Goal: Task Accomplishment & Management: Complete application form

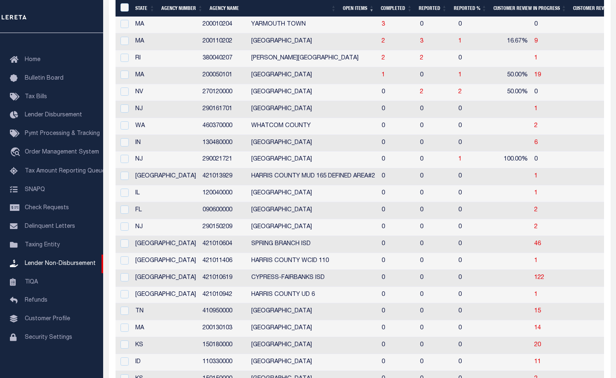
scroll to position [171, 0]
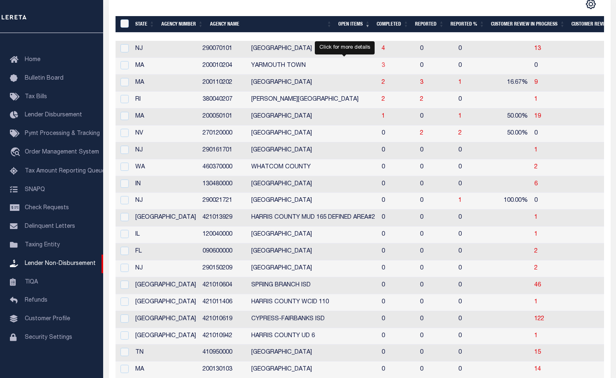
click at [381, 66] on span "3" at bounding box center [382, 66] width 3 height 6
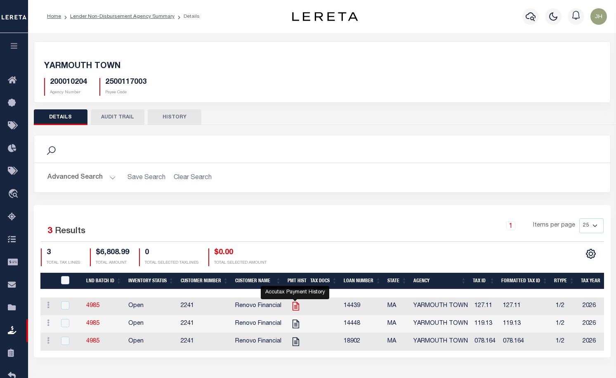
click at [296, 308] on icon "" at bounding box center [295, 306] width 7 height 9
checkbox input "true"
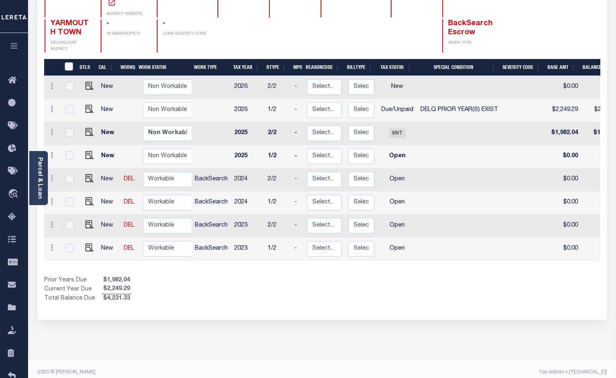
drag, startPoint x: 363, startPoint y: 240, endPoint x: 475, endPoint y: 247, distance: 112.0
click at [475, 247] on div "DTLS CAL WorkQ Work Status Work Type Tax Year RType MPO ReasonCode BillType Tax…" at bounding box center [322, 181] width 556 height 244
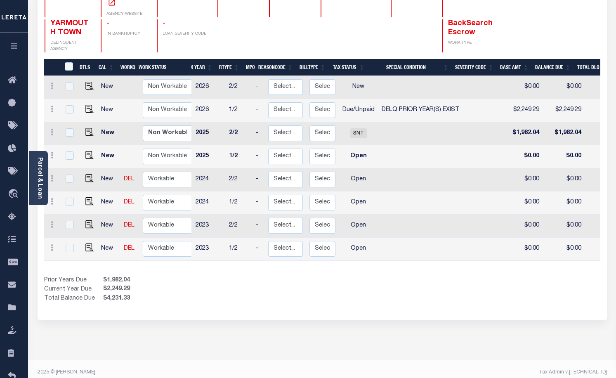
scroll to position [0, 39]
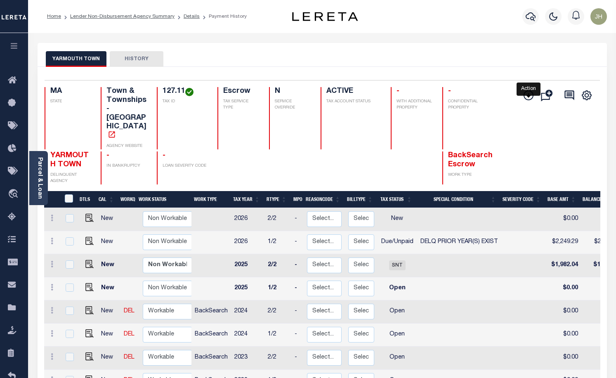
drag, startPoint x: 529, startPoint y: 98, endPoint x: 515, endPoint y: 101, distance: 14.2
click at [529, 98] on icon "" at bounding box center [528, 95] width 10 height 10
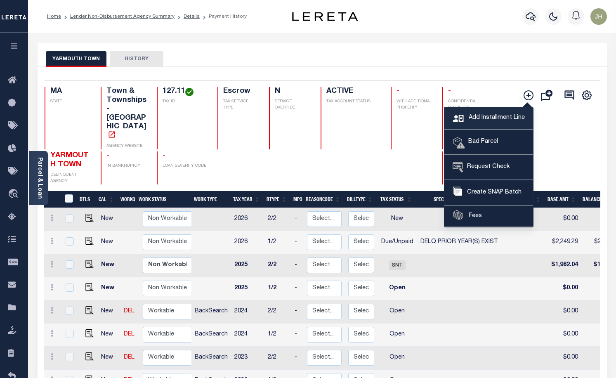
click at [482, 118] on span "Add Installment Line" at bounding box center [495, 117] width 58 height 9
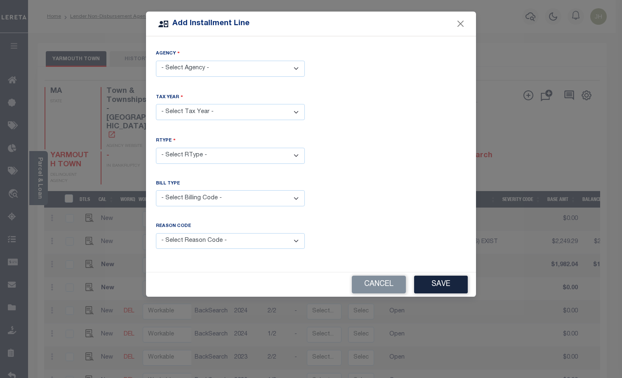
drag, startPoint x: 296, startPoint y: 68, endPoint x: 285, endPoint y: 75, distance: 12.6
click at [296, 68] on select "- Select Agency - [GEOGRAPHIC_DATA] - [GEOGRAPHIC_DATA]" at bounding box center [230, 69] width 149 height 16
click at [156, 61] on select "- Select Agency - [GEOGRAPHIC_DATA] - [GEOGRAPHIC_DATA]" at bounding box center [230, 69] width 149 height 16
click at [206, 111] on select "- Select Tax Year -" at bounding box center [230, 112] width 149 height 16
click at [156, 104] on select "- Select Tax Year -" at bounding box center [230, 112] width 149 height 16
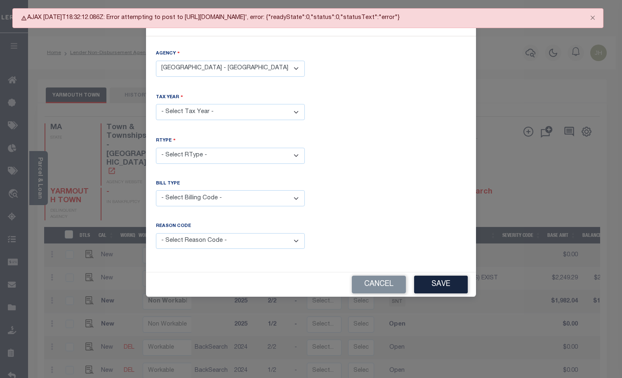
click at [220, 111] on select "- Select Tax Year -" at bounding box center [230, 112] width 149 height 16
click at [295, 108] on select "- Select Tax Year -" at bounding box center [230, 112] width 149 height 16
click at [291, 110] on select "- Select Tax Year -" at bounding box center [230, 112] width 149 height 16
click at [242, 111] on select "- Select Tax Year -" at bounding box center [230, 112] width 149 height 16
click at [382, 278] on button "Cancel" at bounding box center [379, 284] width 54 height 18
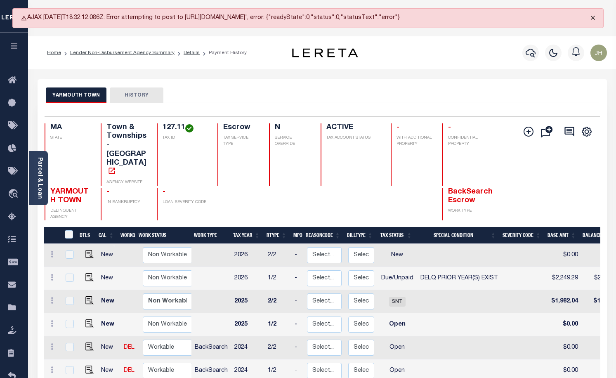
click at [593, 19] on button "Close" at bounding box center [592, 18] width 21 height 18
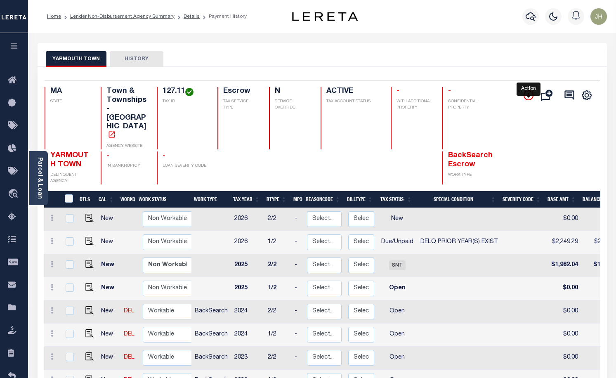
click at [529, 97] on icon "" at bounding box center [528, 95] width 4 height 4
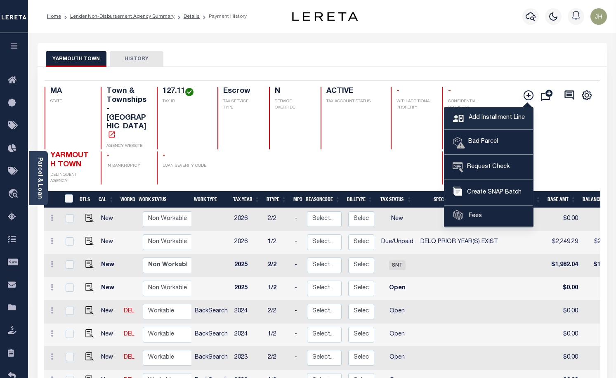
click at [488, 117] on span "Add Installment Line" at bounding box center [495, 117] width 58 height 9
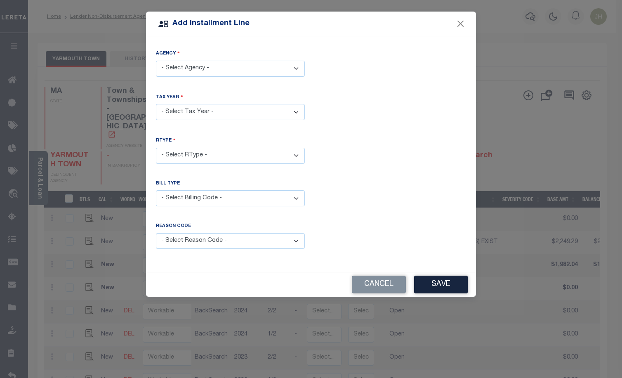
click at [297, 69] on select "- Select Agency - [GEOGRAPHIC_DATA] - [GEOGRAPHIC_DATA]" at bounding box center [230, 69] width 149 height 16
select select "2500117003"
click at [156, 61] on select "- Select Agency - [GEOGRAPHIC_DATA] - [GEOGRAPHIC_DATA]" at bounding box center [230, 69] width 149 height 16
click at [215, 112] on select "- Select Tax Year -" at bounding box center [230, 112] width 149 height 16
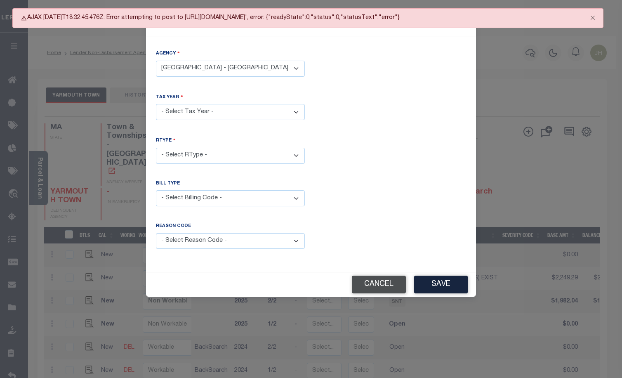
click at [394, 280] on button "Cancel" at bounding box center [379, 284] width 54 height 18
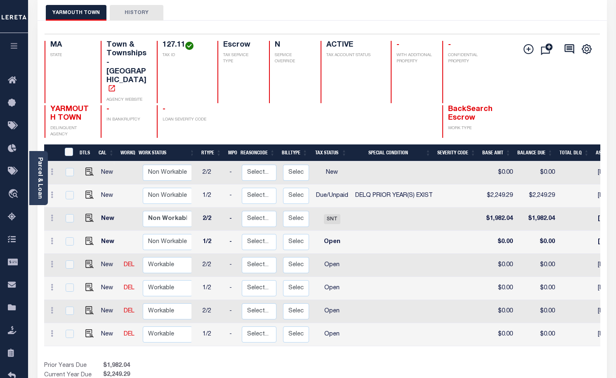
scroll to position [0, 28]
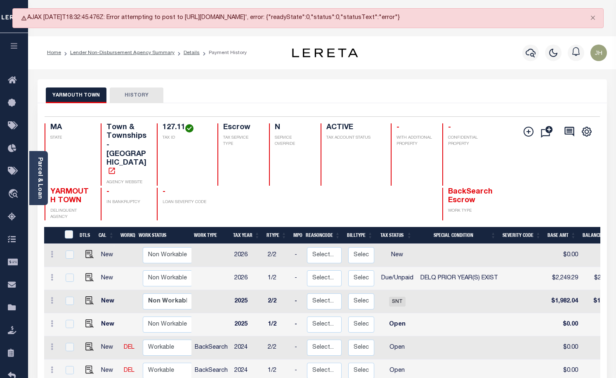
click at [81, 103] on button "YARMOUTH TOWN" at bounding box center [76, 95] width 61 height 16
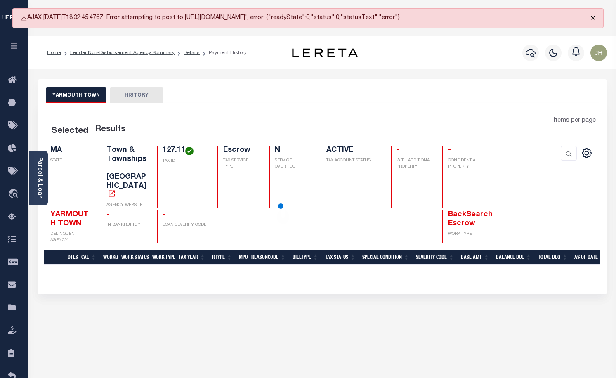
click at [595, 19] on button "Close" at bounding box center [592, 18] width 21 height 18
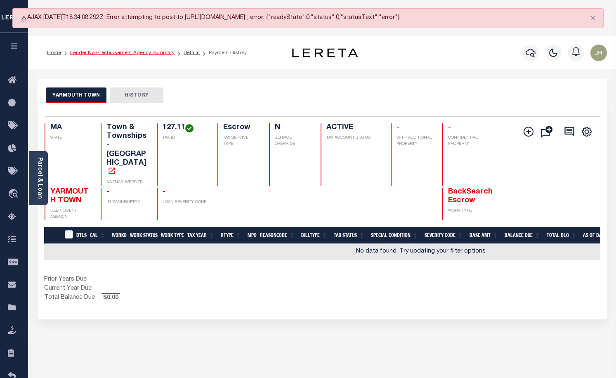
drag, startPoint x: 110, startPoint y: 60, endPoint x: 107, endPoint y: 65, distance: 5.7
click at [110, 55] on link "Lender Non-Disbursement Agency Summary" at bounding box center [122, 52] width 104 height 5
click at [104, 55] on link "Lender Non-Disbursement Agency Summary" at bounding box center [122, 52] width 104 height 5
